Goal: Browse casually

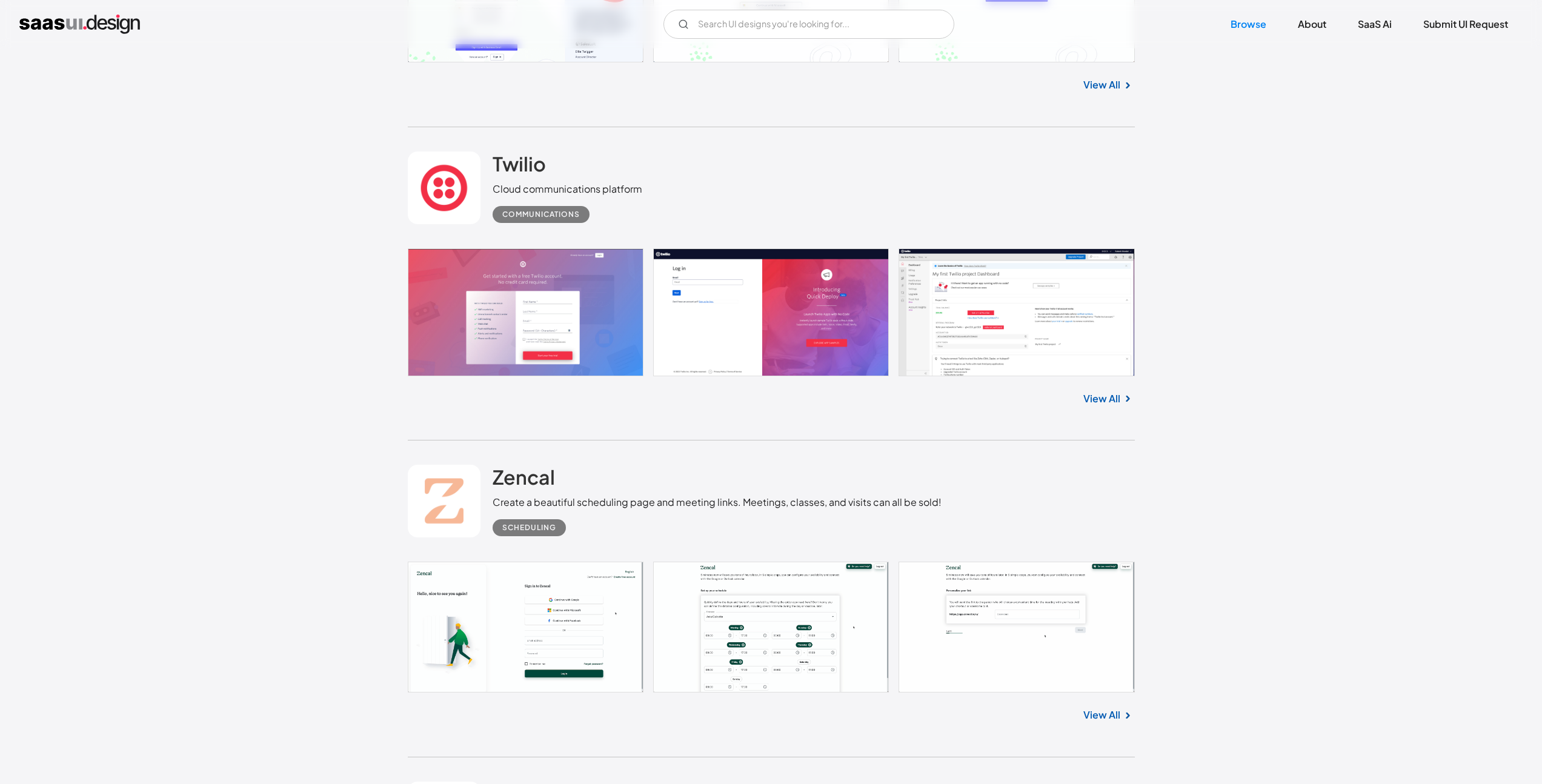
scroll to position [10228, 0]
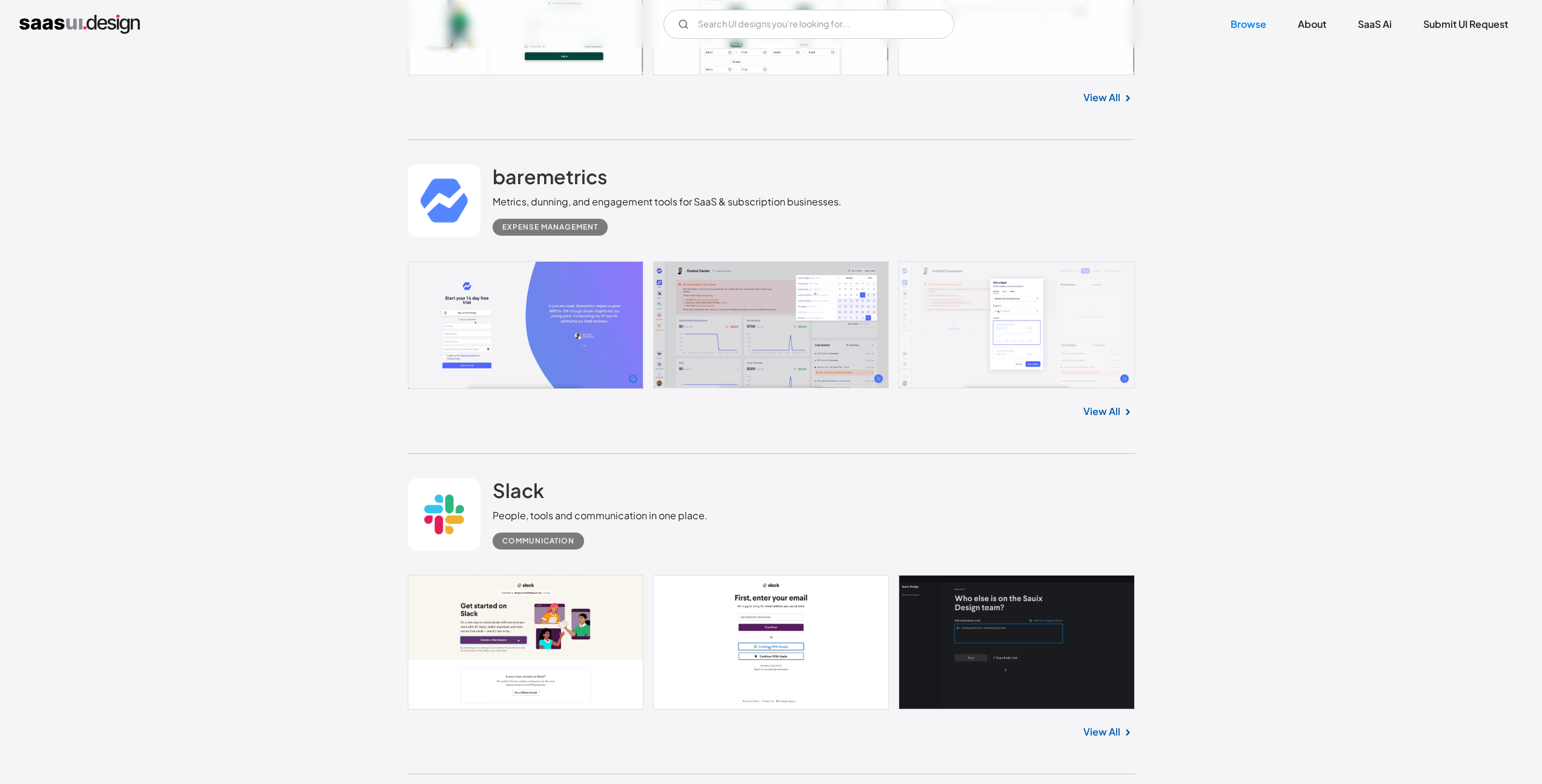
click at [1120, 412] on img at bounding box center [1128, 412] width 15 height 15
click at [1109, 410] on link "View All" at bounding box center [1102, 411] width 37 height 15
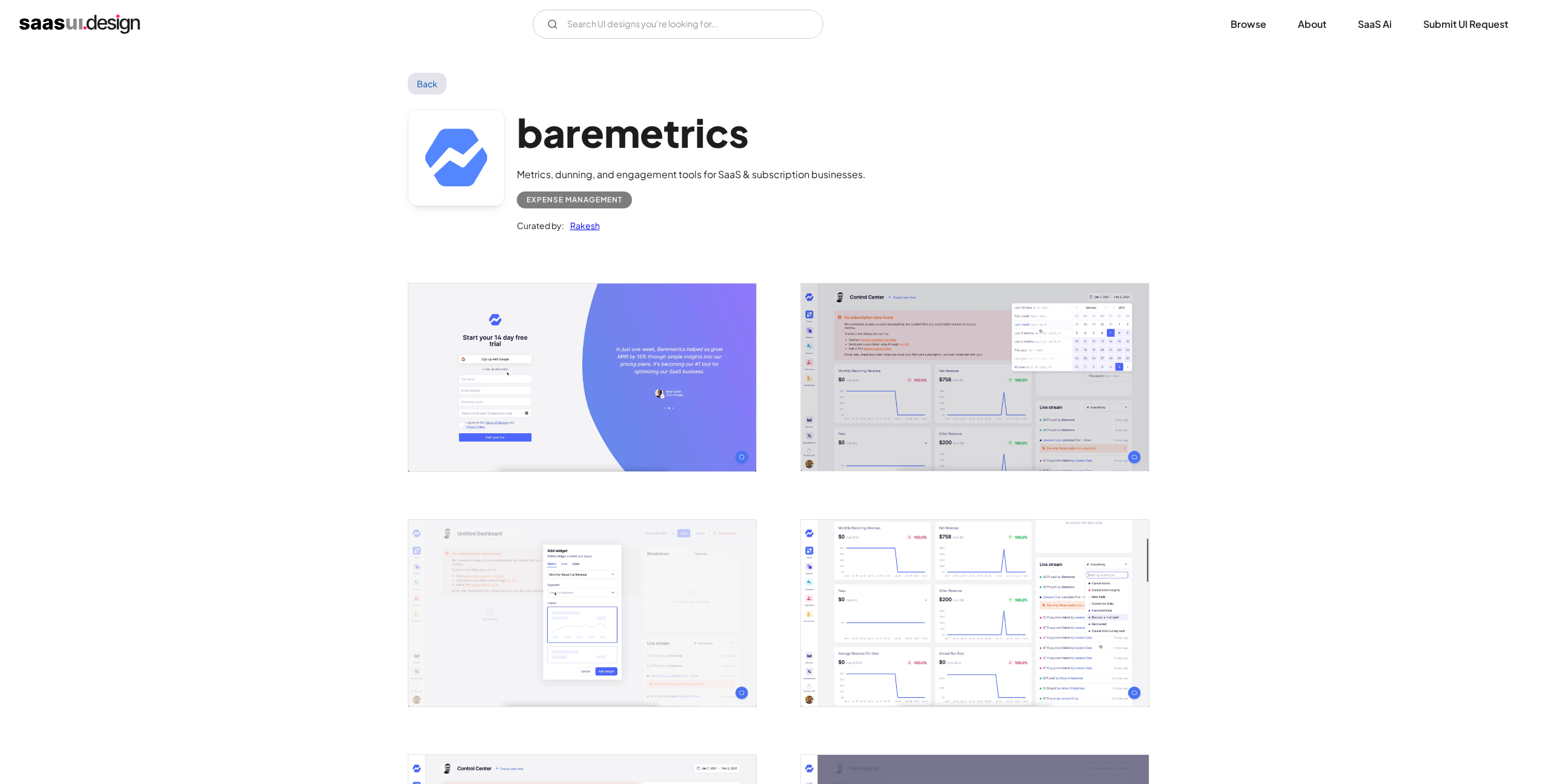
click at [597, 382] on img "open lightbox" at bounding box center [582, 377] width 348 height 187
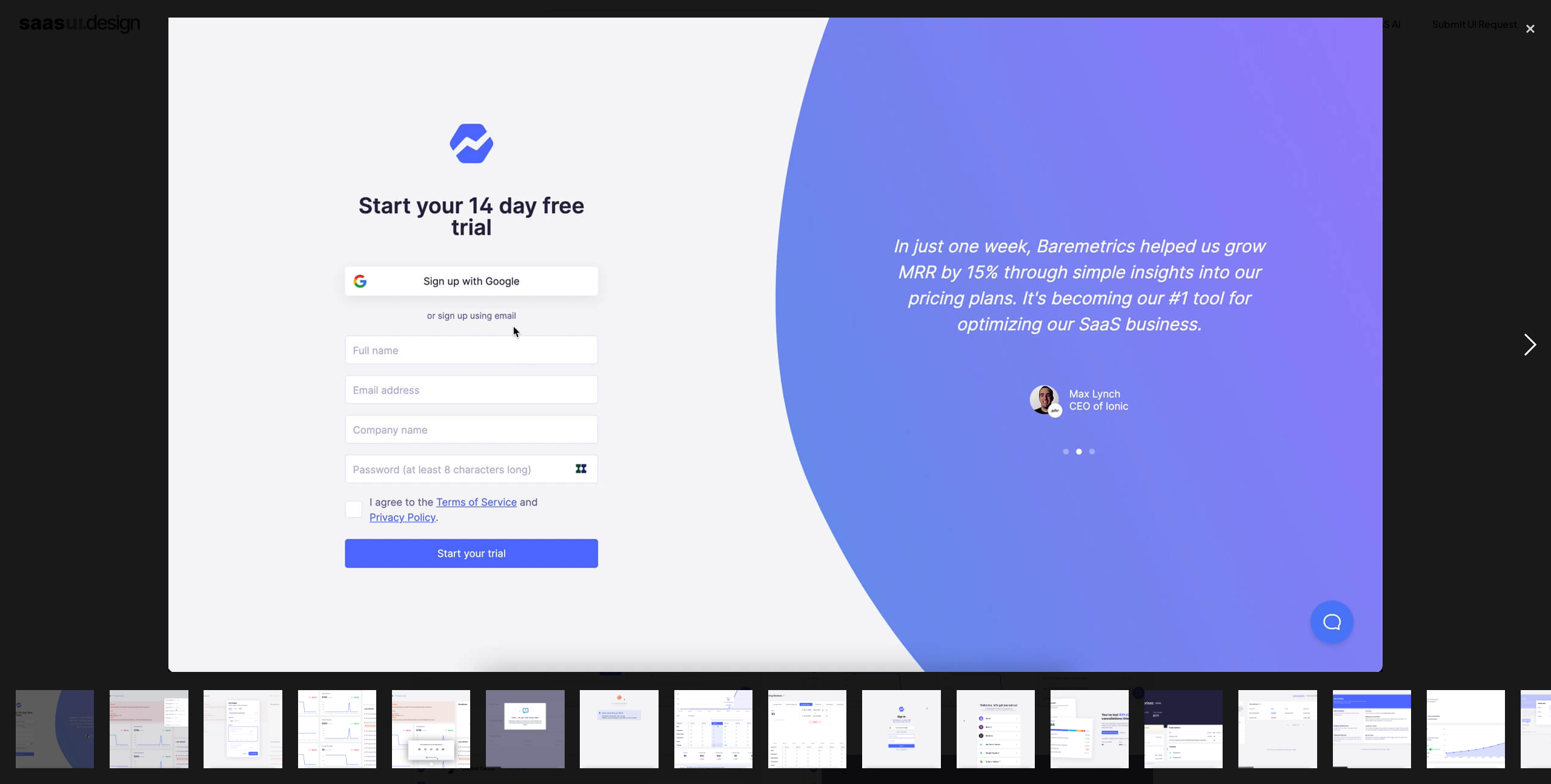
click at [1532, 341] on div "next image" at bounding box center [1530, 345] width 41 height 659
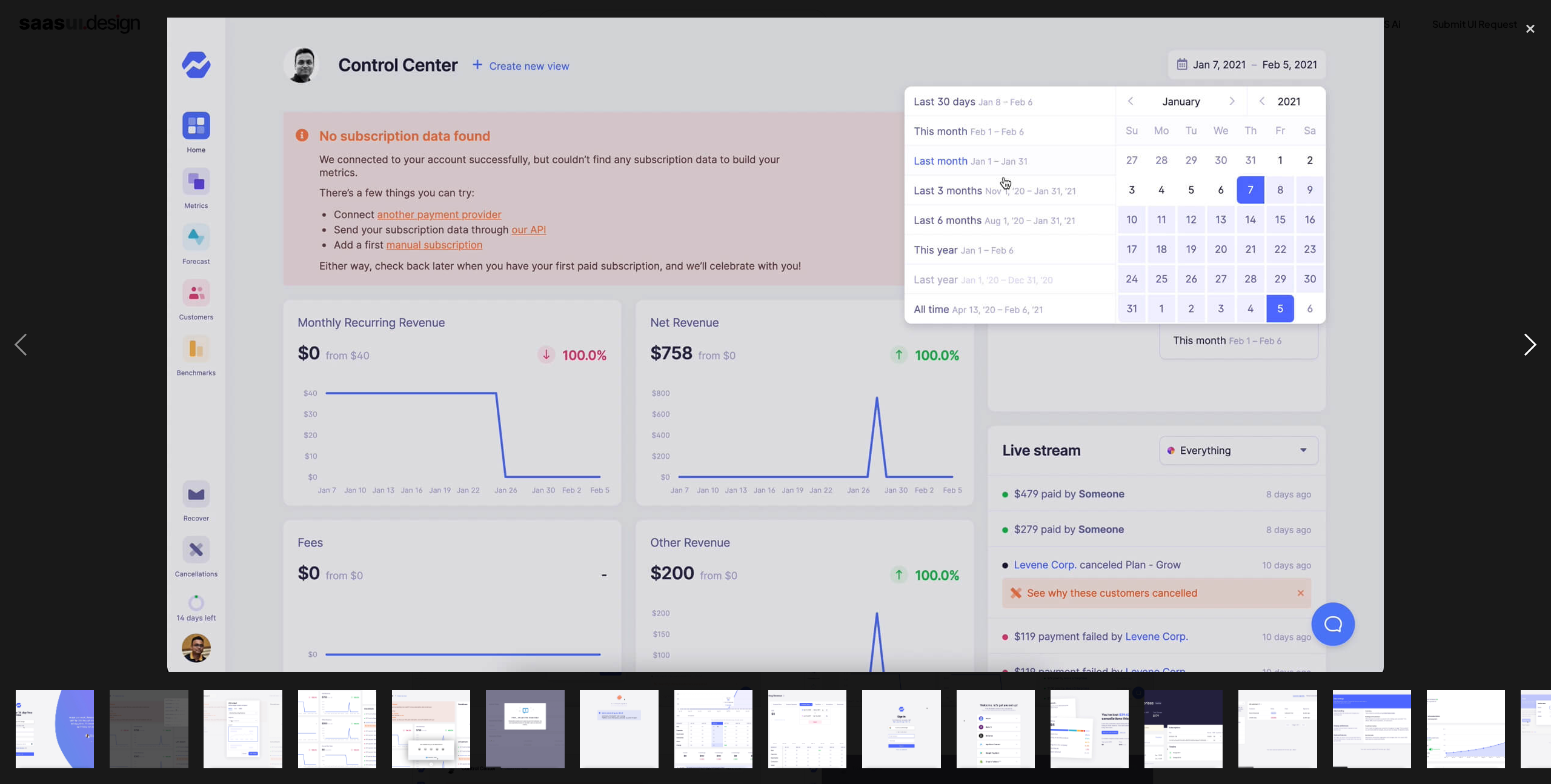
click at [1527, 343] on div "next image" at bounding box center [1530, 345] width 41 height 659
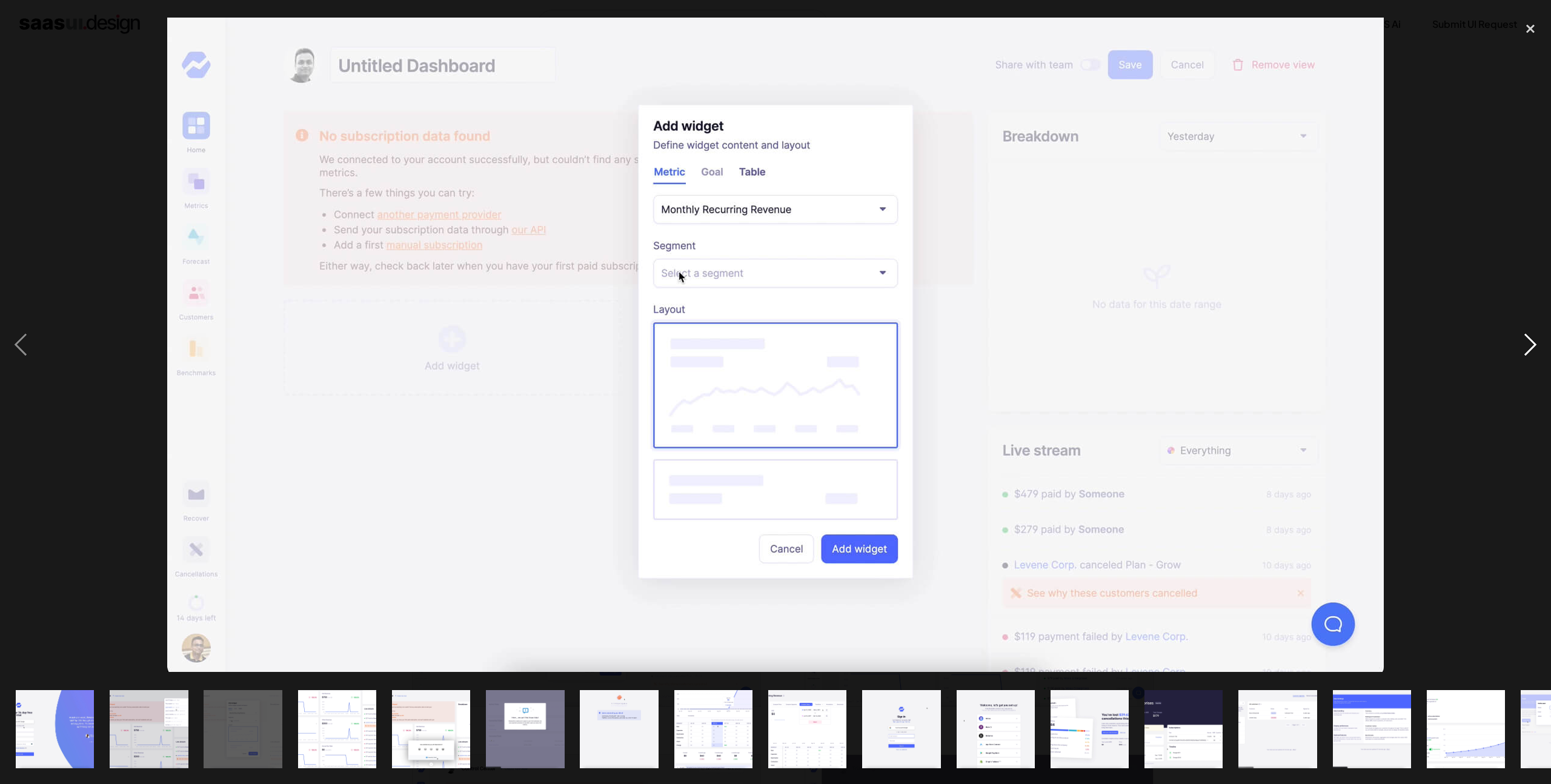
click at [1527, 343] on div "next image" at bounding box center [1530, 345] width 41 height 659
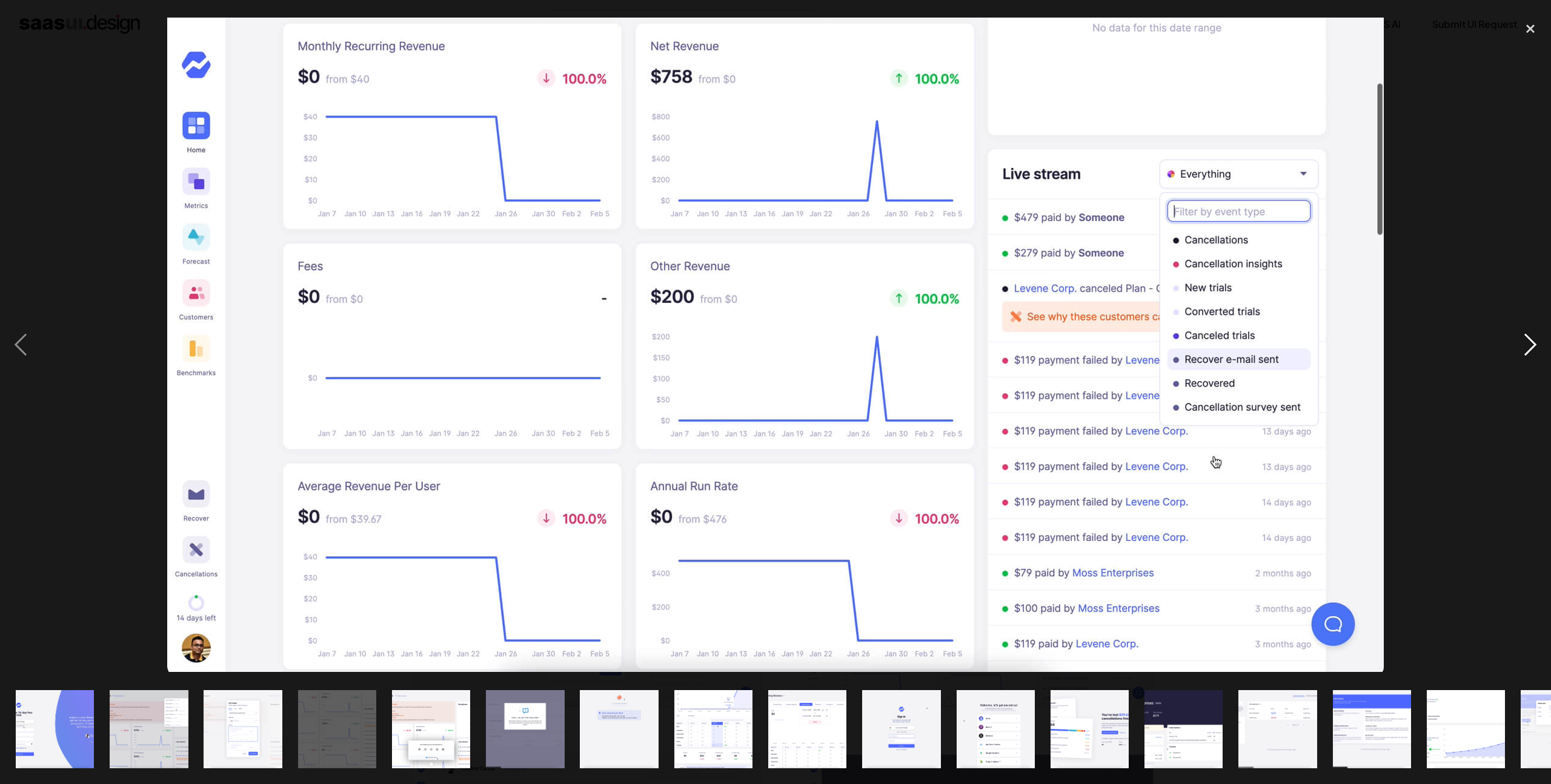
click at [1527, 343] on div "next image" at bounding box center [1530, 345] width 41 height 659
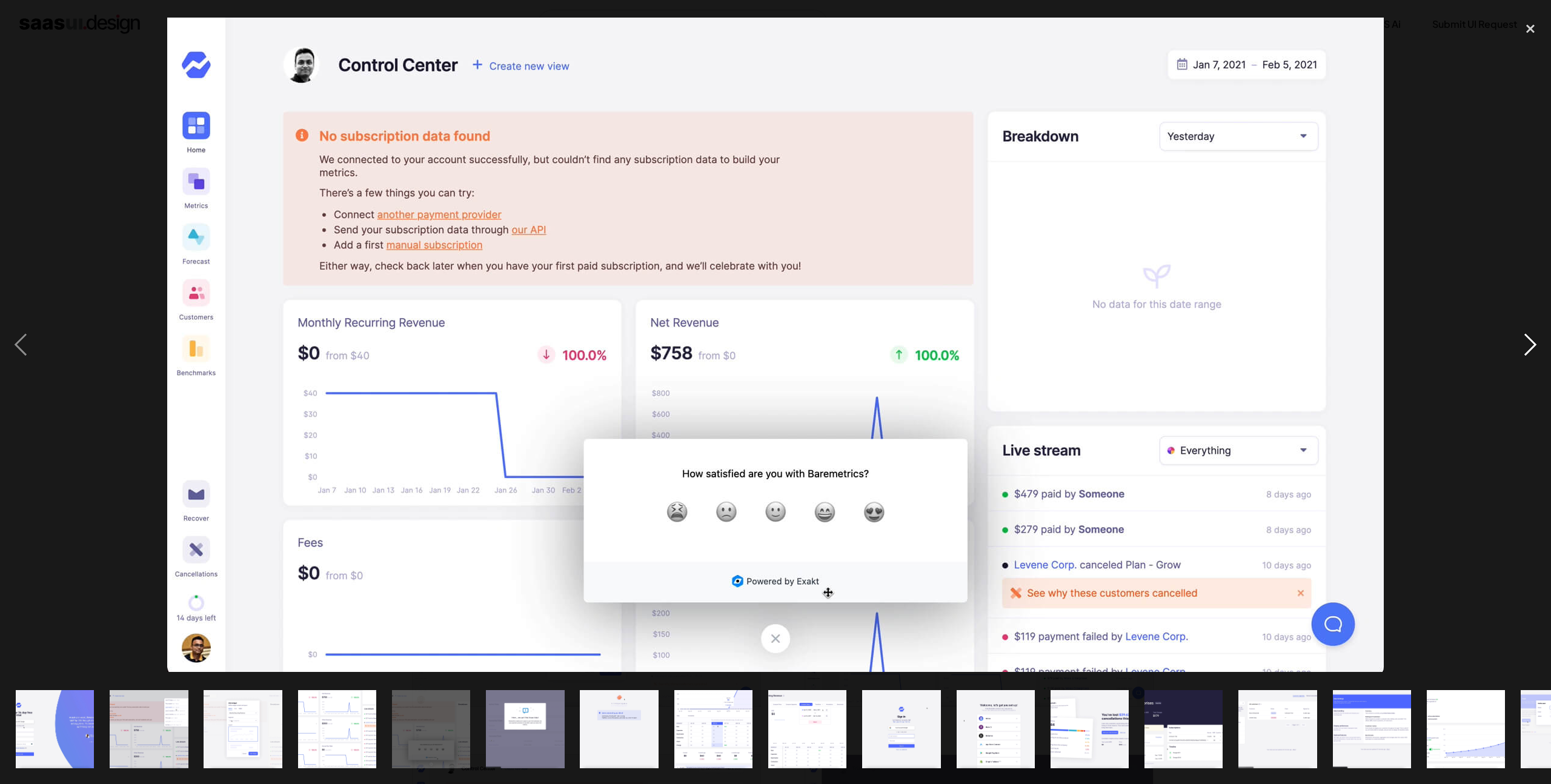
click at [1527, 343] on div "next image" at bounding box center [1530, 345] width 41 height 659
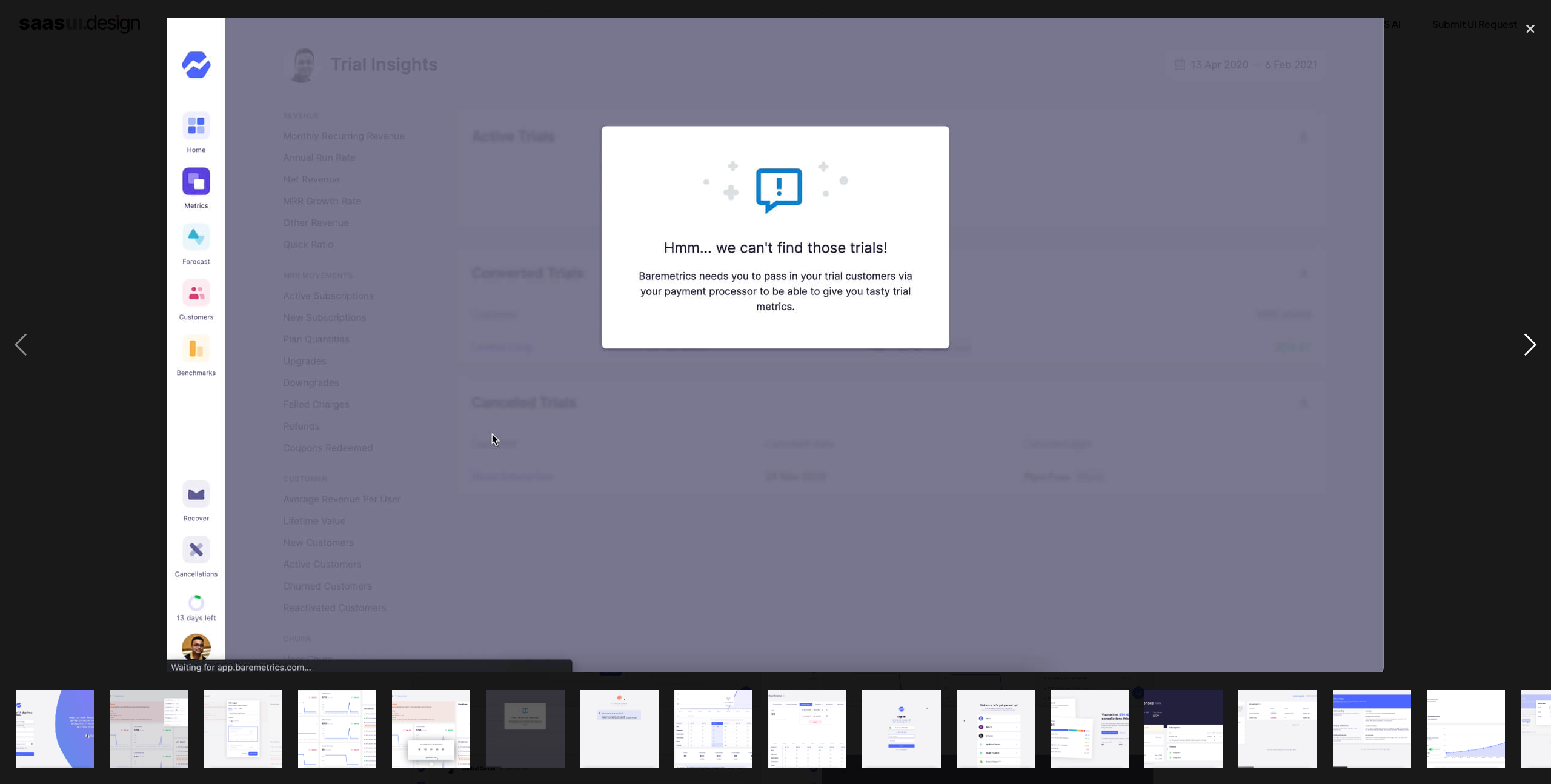
click at [1527, 343] on div "next image" at bounding box center [1530, 345] width 41 height 659
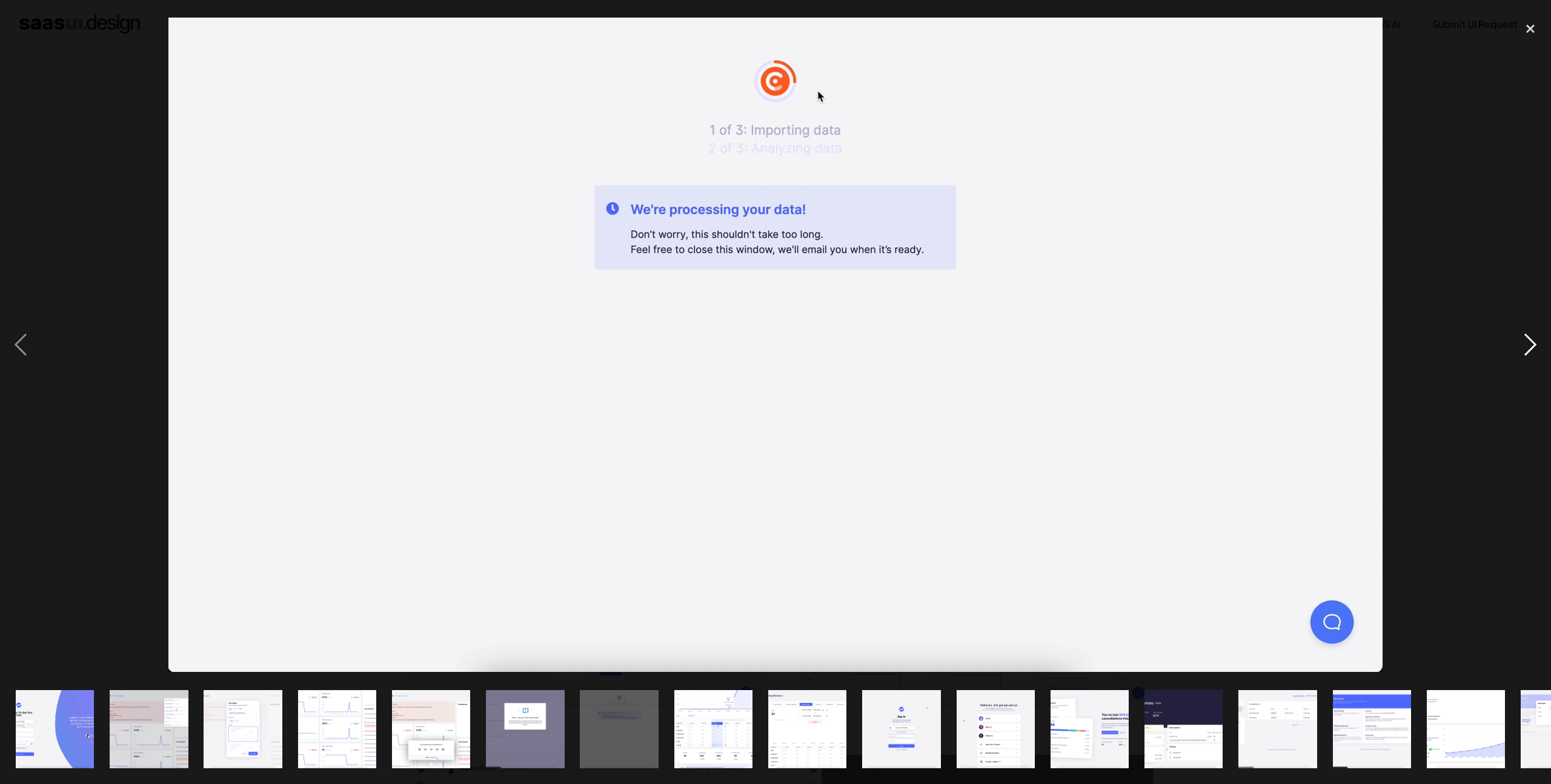
click at [1527, 343] on div "next image" at bounding box center [1530, 345] width 41 height 659
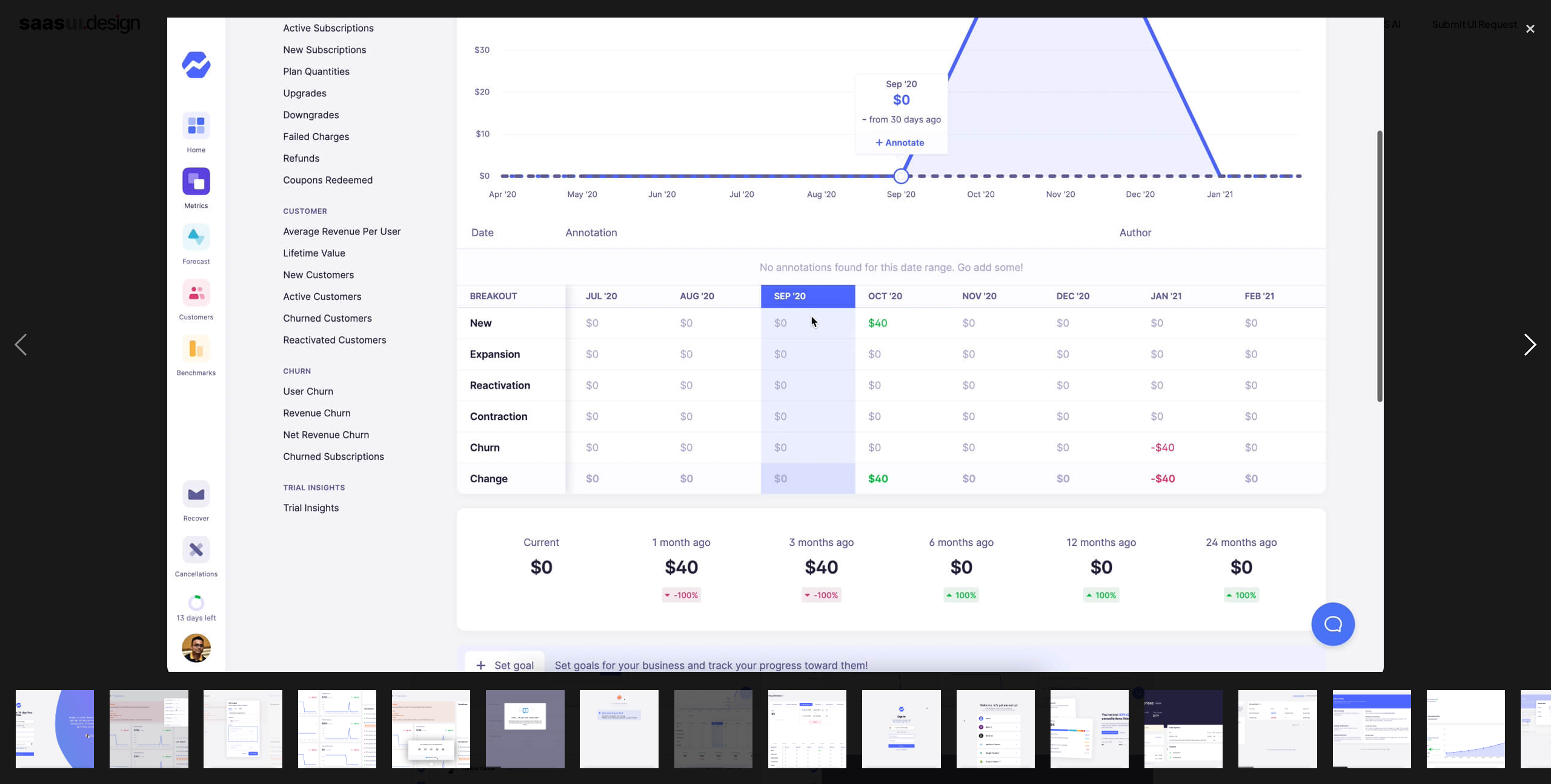
click at [1527, 343] on div "next image" at bounding box center [1530, 345] width 41 height 659
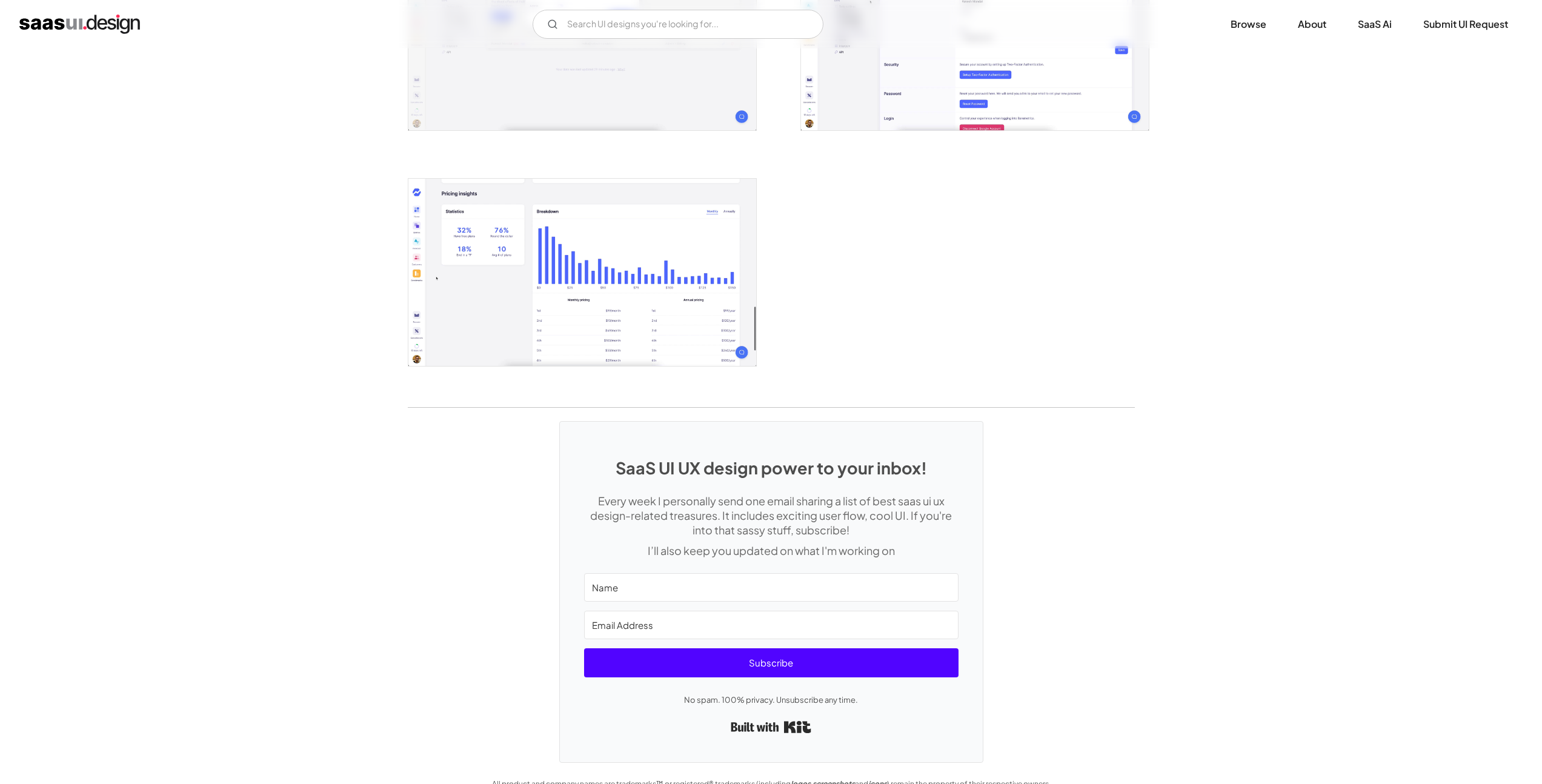
scroll to position [1538, 0]
